Goal: Check status: Check status

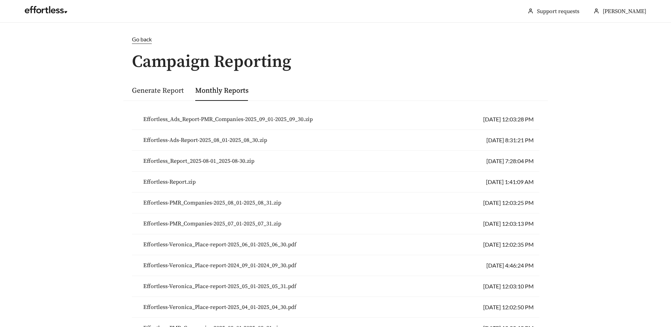
click at [148, 40] on span "Go back" at bounding box center [142, 39] width 20 height 7
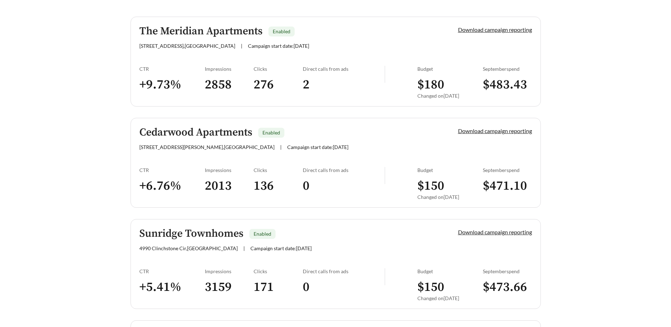
scroll to position [188, 0]
click at [176, 32] on h5 "The Meridian Apartments" at bounding box center [200, 31] width 123 height 12
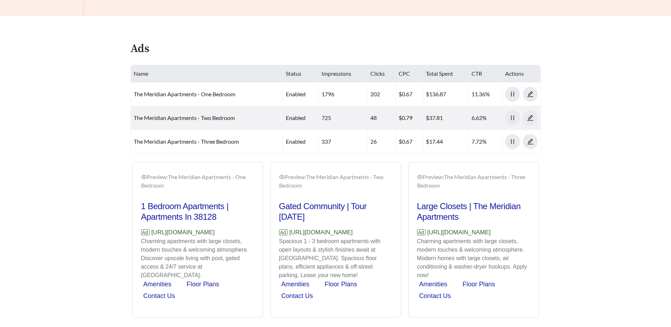
scroll to position [330, 0]
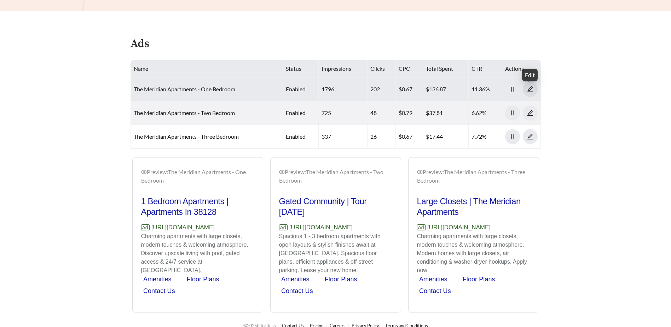
click at [529, 87] on icon "edit" at bounding box center [530, 89] width 6 height 6
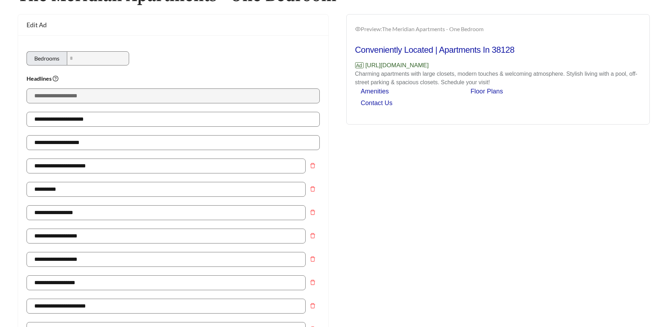
scroll to position [94, 0]
